Goal: Transaction & Acquisition: Book appointment/travel/reservation

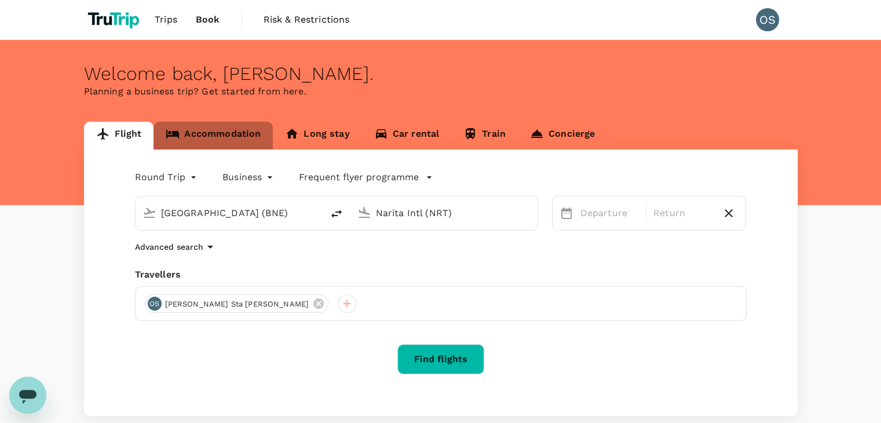
click at [231, 131] on link "Accommodation" at bounding box center [213, 136] width 119 height 28
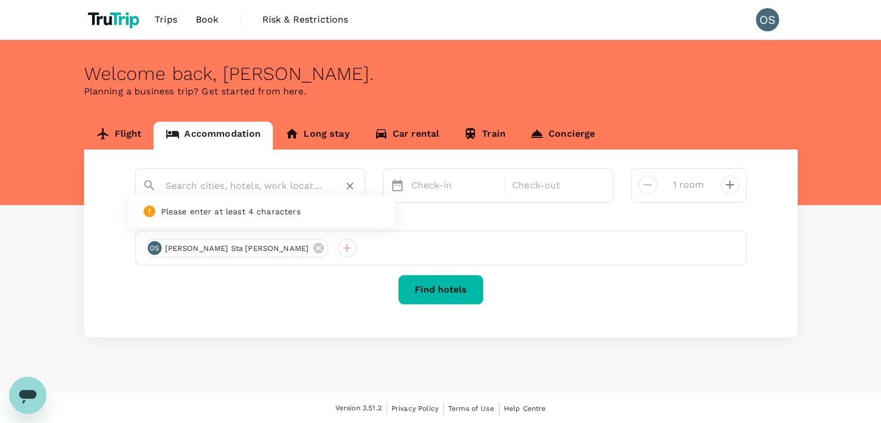
click at [255, 194] on input "text" at bounding box center [246, 186] width 160 height 18
click at [266, 220] on div "Accra Luxury Apartments" at bounding box center [258, 223] width 204 height 12
type input "Accra Luxury Apartments"
click at [411, 183] on p "Check-in" at bounding box center [454, 185] width 87 height 14
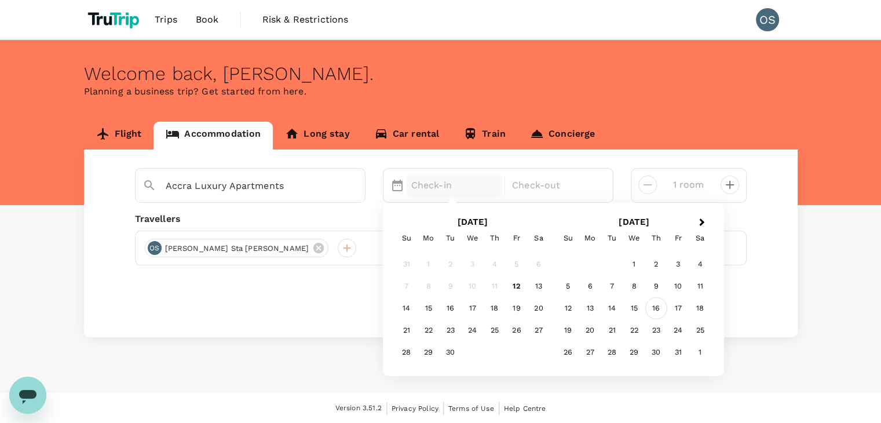
click at [657, 307] on div "16" at bounding box center [657, 308] width 22 height 22
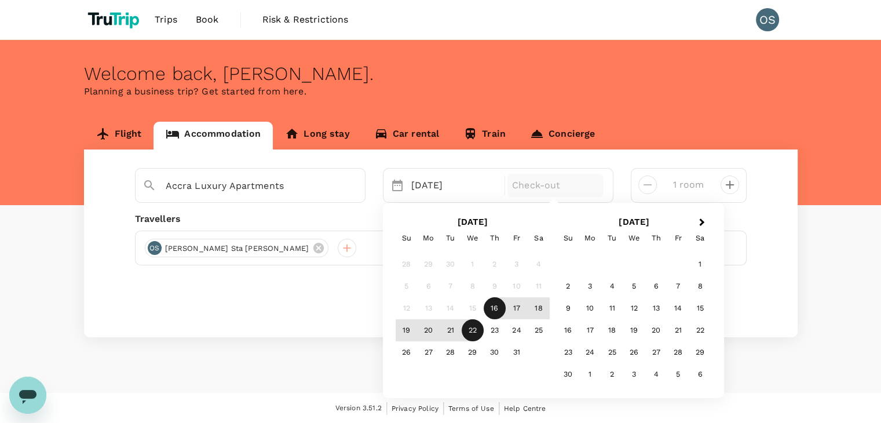
click at [469, 329] on div "22" at bounding box center [473, 330] width 22 height 22
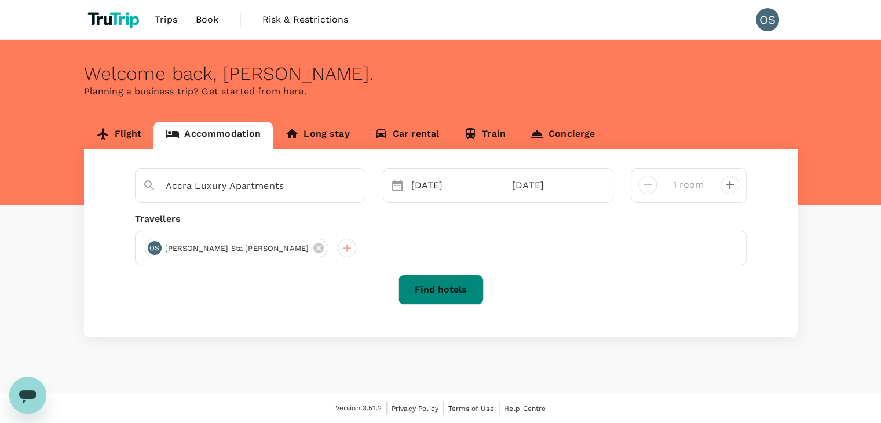
click at [459, 286] on button "Find hotels" at bounding box center [441, 290] width 86 height 30
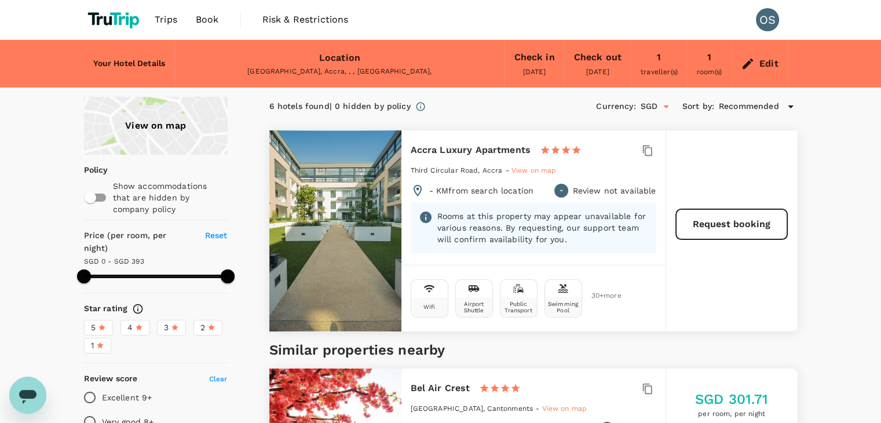
click at [633, 243] on p "Rooms at this property may appear unavailable for various reasons. By requestin…" at bounding box center [543, 227] width 211 height 35
click at [658, 210] on div "Accra Luxury Apartments 1 Star 2 Stars 3 Stars 4 Stars 5 Stars Third Circular R…" at bounding box center [534, 197] width 264 height 134
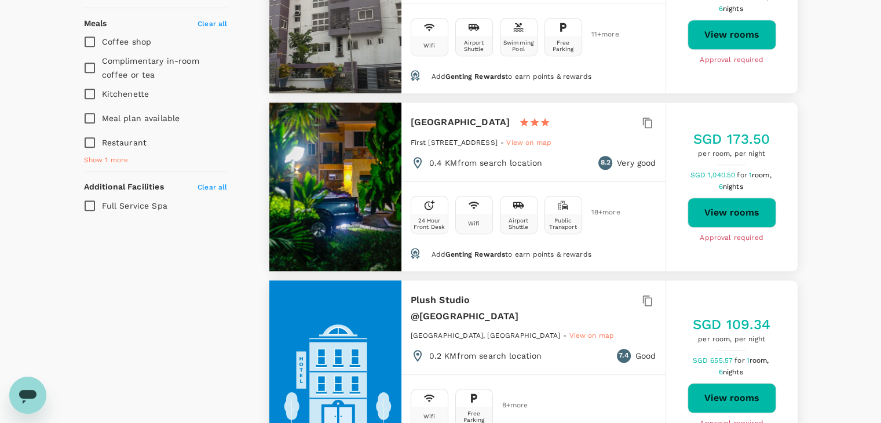
scroll to position [790, 0]
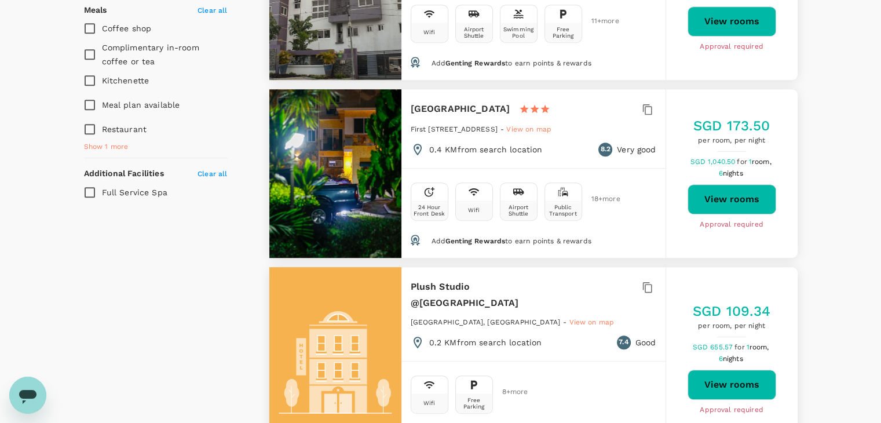
type input "392"
